Goal: Navigation & Orientation: Go to known website

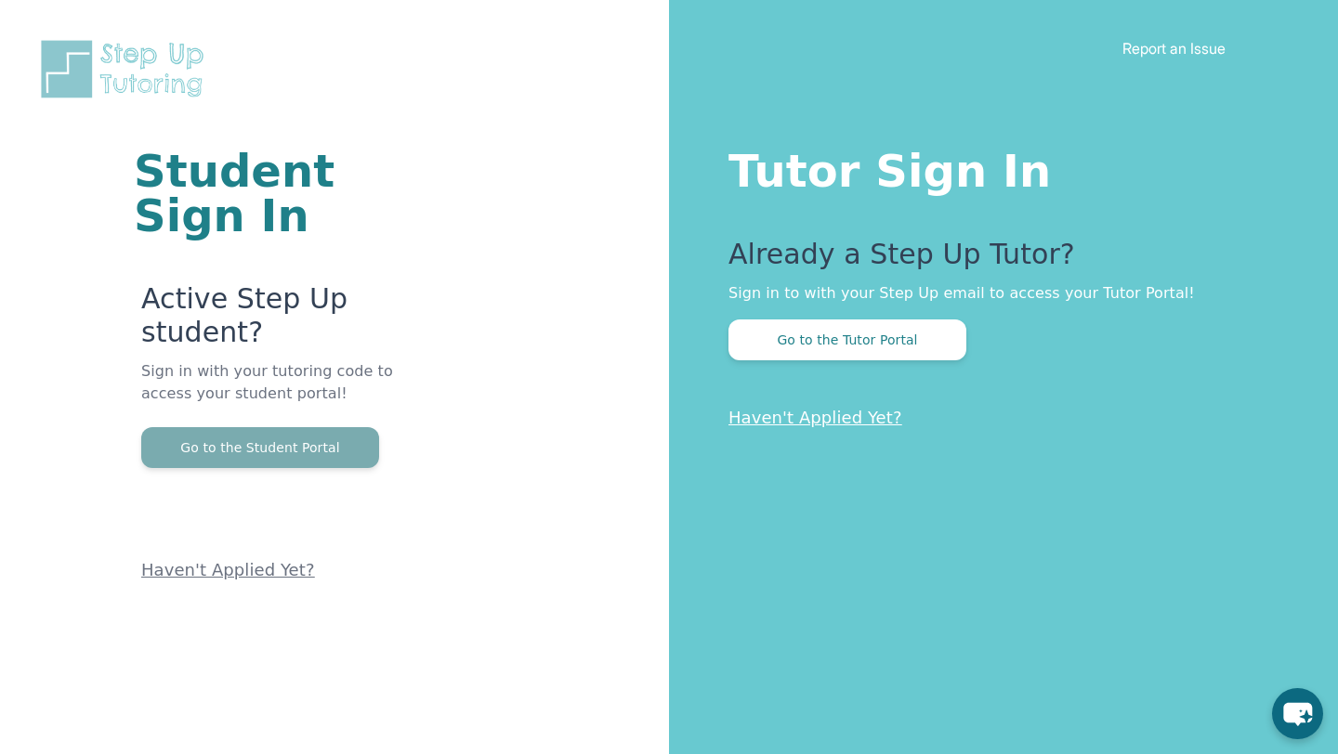
click at [353, 432] on button "Go to the Student Portal" at bounding box center [260, 447] width 238 height 41
click at [297, 427] on button "Go to the Student Portal" at bounding box center [260, 447] width 238 height 41
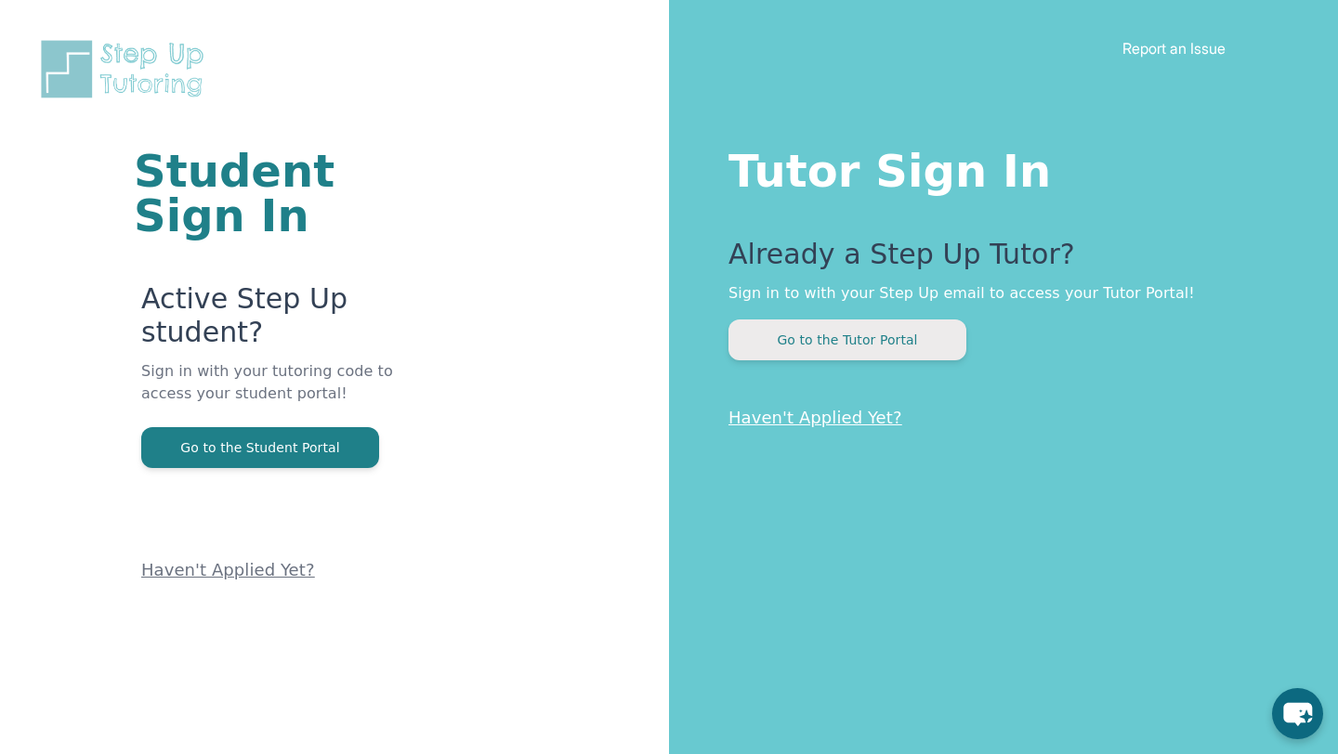
click at [787, 329] on button "Go to the Tutor Portal" at bounding box center [847, 340] width 238 height 41
click at [268, 468] on p "Haven't Applied Yet?" at bounding box center [293, 525] width 305 height 115
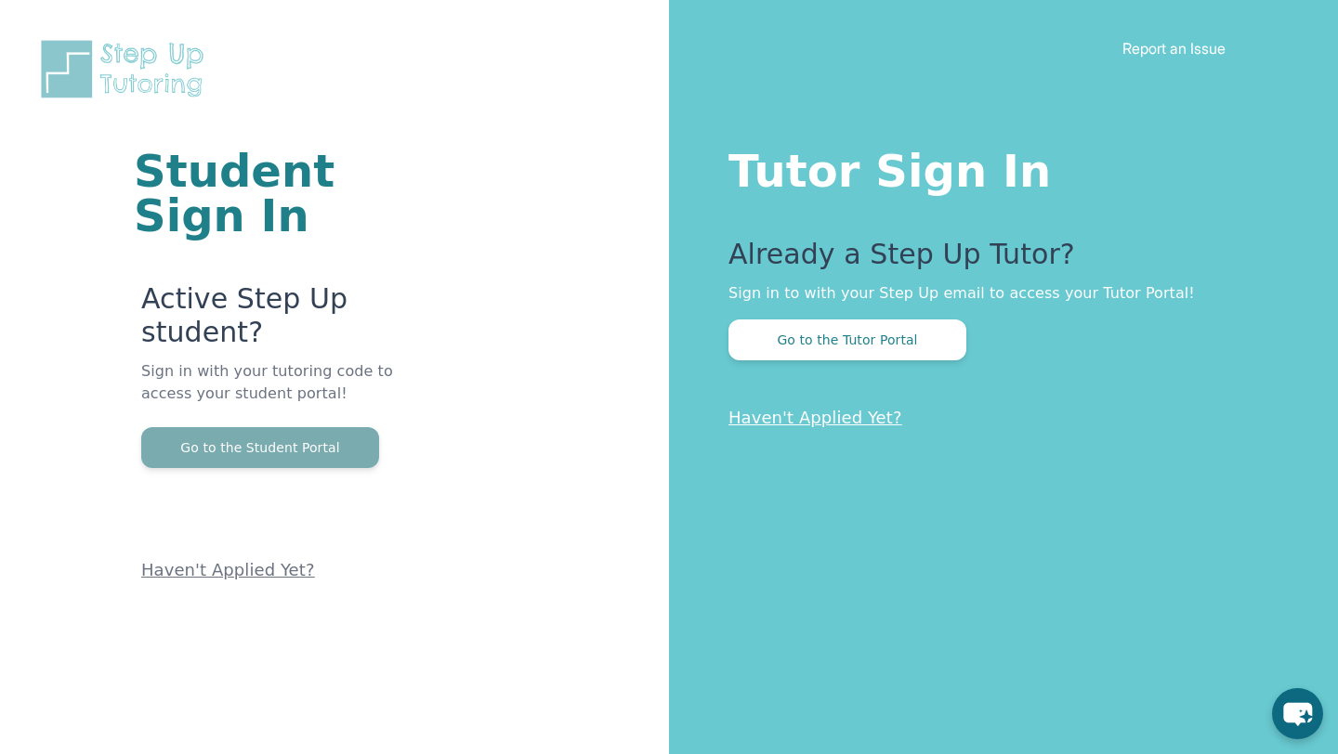
click at [238, 427] on button "Go to the Student Portal" at bounding box center [260, 447] width 238 height 41
